Goal: Use online tool/utility: Use online tool/utility

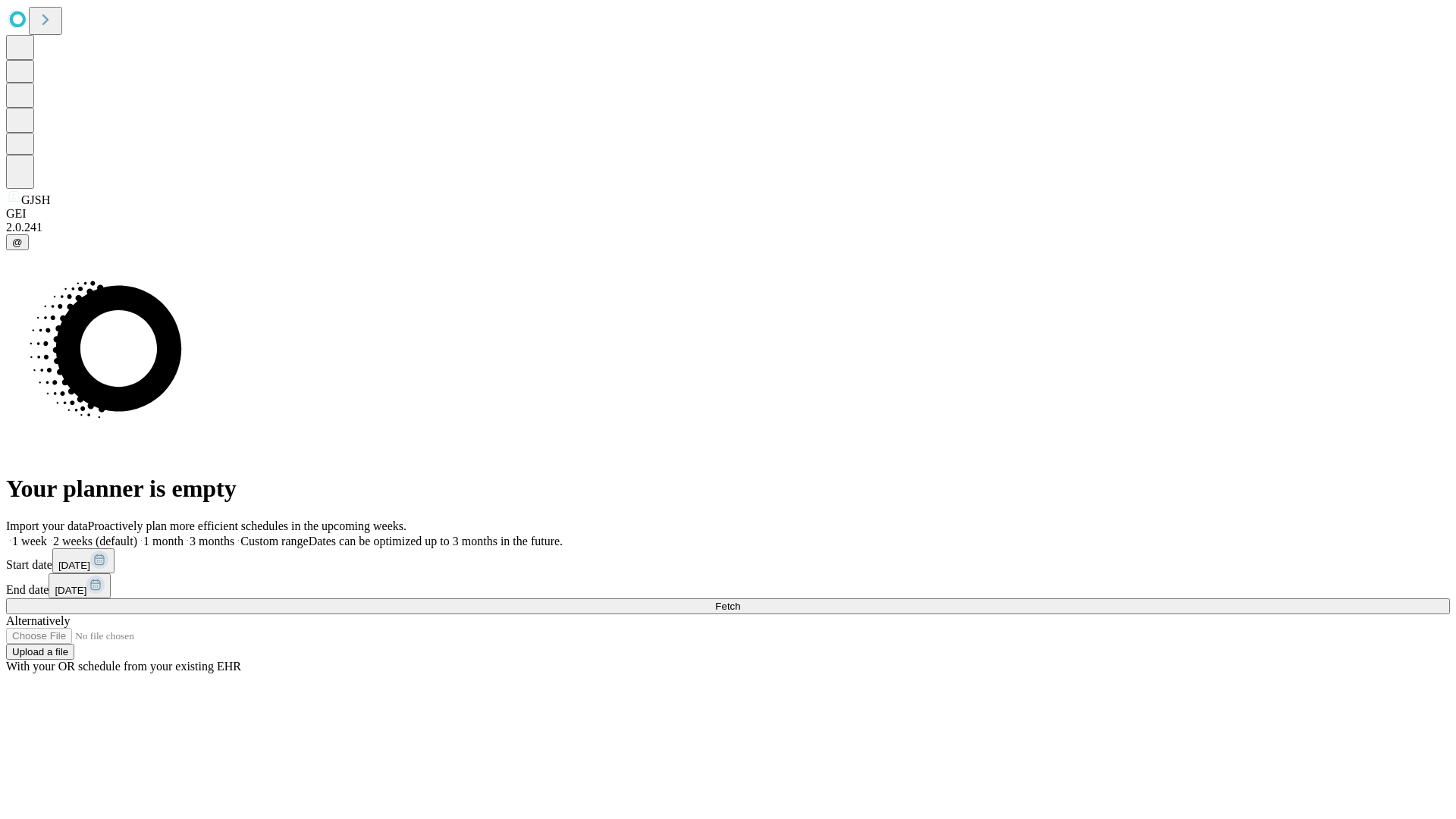
click at [740, 601] on span "Fetch" at bounding box center [728, 606] width 25 height 11
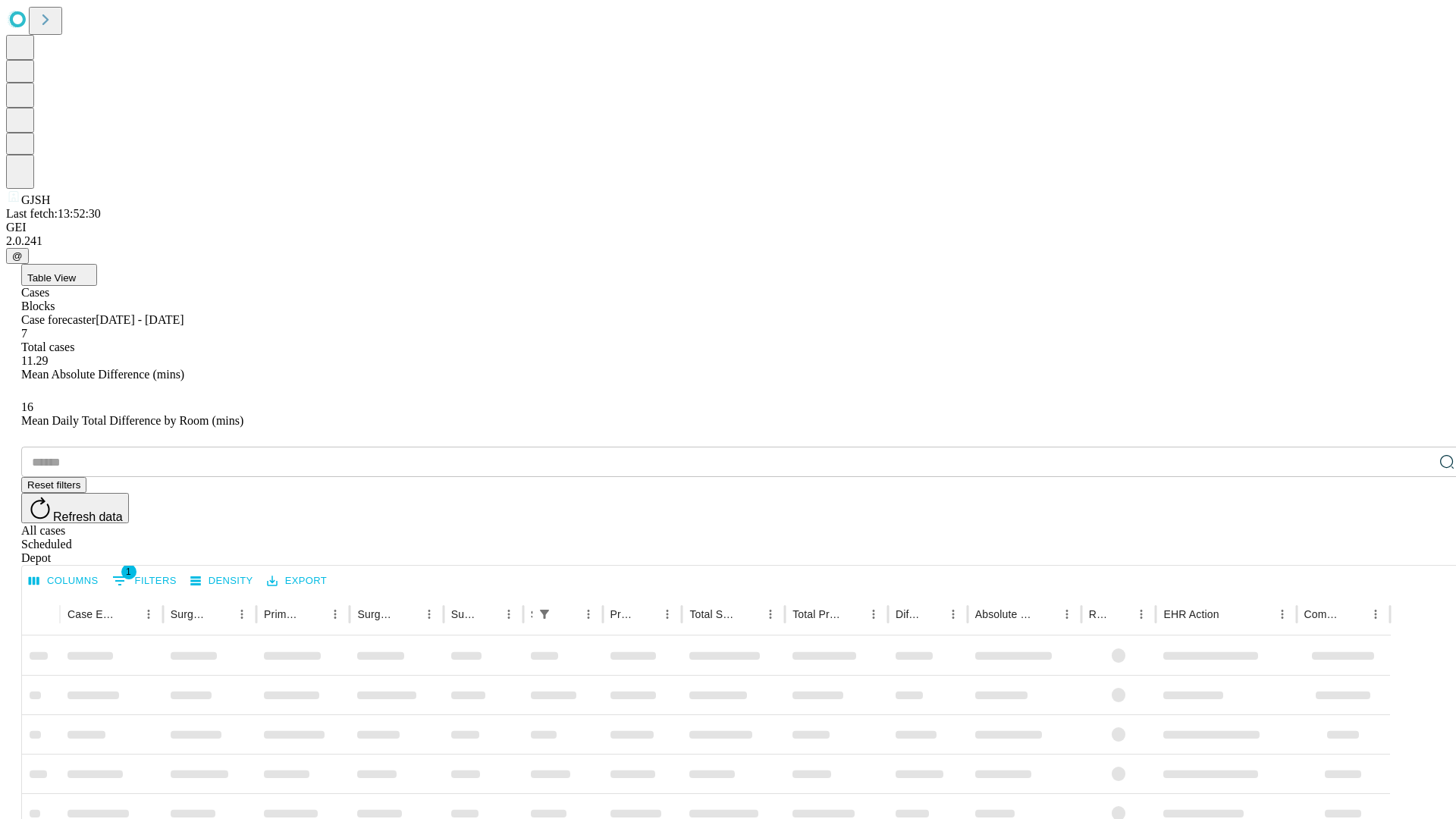
click at [1417, 551] on div "Depot" at bounding box center [742, 558] width 1444 height 14
